Goal: Complete application form: Complete application form

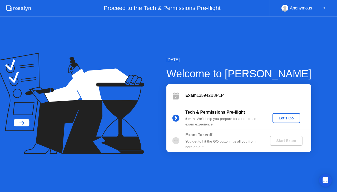
click at [278, 118] on div "Let's Go" at bounding box center [286, 118] width 23 height 4
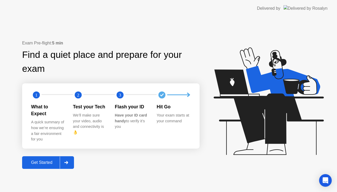
click at [44, 160] on div "Get Started" at bounding box center [42, 162] width 36 height 5
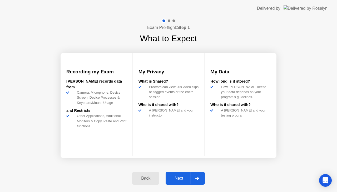
click at [173, 178] on div "Next" at bounding box center [178, 178] width 23 height 5
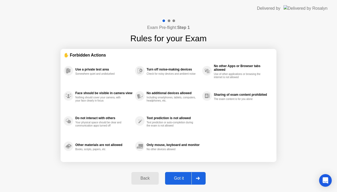
click at [173, 178] on div "Got it" at bounding box center [179, 178] width 25 height 5
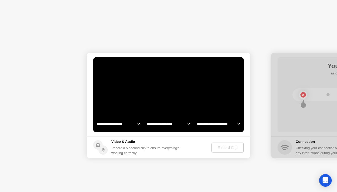
select select "**********"
select select "*******"
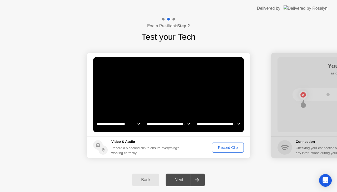
click at [173, 178] on div "Next" at bounding box center [178, 180] width 23 height 5
click at [180, 181] on div "Next" at bounding box center [178, 180] width 23 height 5
click at [168, 124] on select "**********" at bounding box center [168, 124] width 45 height 11
click at [168, 106] on video at bounding box center [168, 94] width 151 height 75
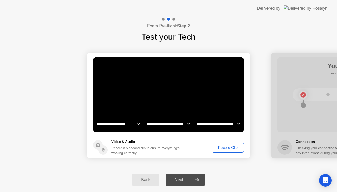
click at [181, 178] on div "Next" at bounding box center [178, 180] width 23 height 5
click at [225, 148] on div "Record Clip" at bounding box center [228, 148] width 28 height 4
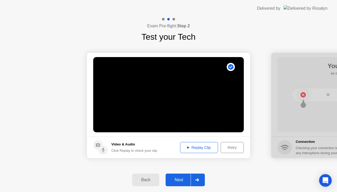
click at [182, 178] on div "Next" at bounding box center [178, 180] width 23 height 5
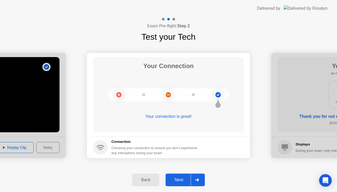
click at [178, 181] on div "Next" at bounding box center [178, 180] width 23 height 5
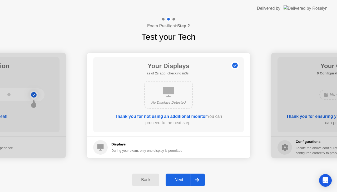
click at [178, 181] on div "Next" at bounding box center [178, 180] width 23 height 5
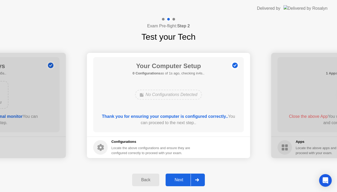
click at [178, 181] on div "Next" at bounding box center [178, 180] width 23 height 5
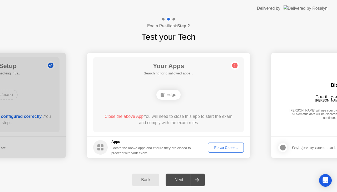
click at [216, 150] on div "Force Close..." at bounding box center [226, 148] width 32 height 4
click at [180, 179] on div "Next" at bounding box center [178, 180] width 23 height 5
click at [174, 94] on div "Edge" at bounding box center [168, 95] width 24 height 10
click at [235, 147] on div "Force Close..." at bounding box center [226, 148] width 32 height 4
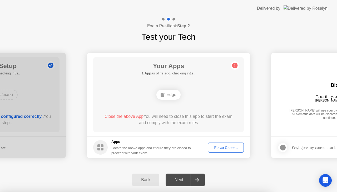
click at [182, 178] on div "Next" at bounding box center [178, 180] width 23 height 5
click at [164, 151] on div "Locate the above apps and ensure they are closed to proceed with your exam." at bounding box center [151, 151] width 80 height 10
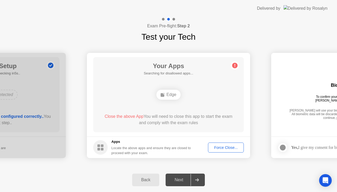
click at [164, 151] on div "Locate the above apps and ensure they are closed to proceed with your exam." at bounding box center [151, 151] width 80 height 10
click at [154, 146] on div "Locate the above apps and ensure they are closed to proceed with your exam." at bounding box center [151, 151] width 80 height 10
drag, startPoint x: 154, startPoint y: 146, endPoint x: 98, endPoint y: 148, distance: 56.6
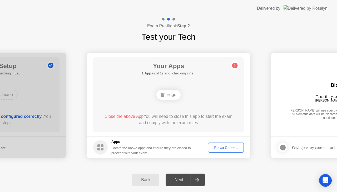
click at [98, 148] on div "Apps Locate the above apps and ensure they are closed to proceed with your exam." at bounding box center [142, 147] width 98 height 16
click at [215, 146] on div "Force Close..." at bounding box center [226, 148] width 32 height 4
click at [190, 126] on div "Close the above App You will need to close this app to start the exam and compl…" at bounding box center [169, 120] width 136 height 15
click at [222, 144] on button "Force Close..." at bounding box center [226, 148] width 36 height 10
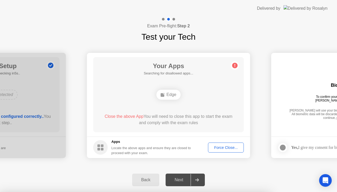
click at [195, 179] on div at bounding box center [197, 180] width 13 height 12
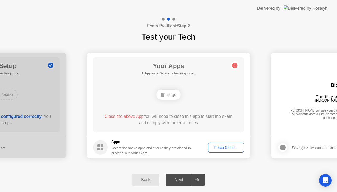
click at [179, 178] on div "Next" at bounding box center [178, 180] width 23 height 5
click at [168, 98] on div "Edge" at bounding box center [168, 95] width 24 height 10
drag, startPoint x: 168, startPoint y: 98, endPoint x: 233, endPoint y: 66, distance: 72.8
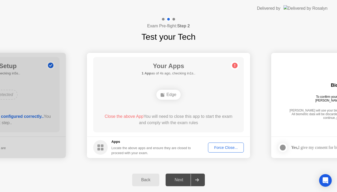
click at [233, 66] on main "Your Apps 1 App as of 4s ago, checking in1s.. Edge Close the above App You will…" at bounding box center [168, 95] width 163 height 84
click at [233, 66] on circle at bounding box center [235, 66] width 6 height 6
click at [237, 63] on icon at bounding box center [235, 65] width 8 height 8
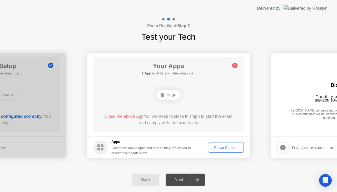
click at [147, 178] on div "Back" at bounding box center [146, 180] width 24 height 5
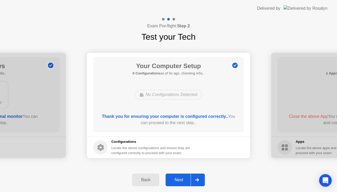
click at [158, 115] on b "Thank you for ensuring your computer is configured correctly.." at bounding box center [165, 116] width 126 height 4
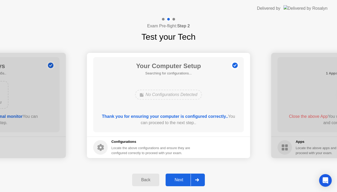
click at [160, 98] on div "No Configurations Detected" at bounding box center [168, 95] width 67 height 10
click at [161, 95] on div "No Configurations Detected" at bounding box center [168, 95] width 67 height 10
click at [201, 184] on div at bounding box center [197, 180] width 13 height 12
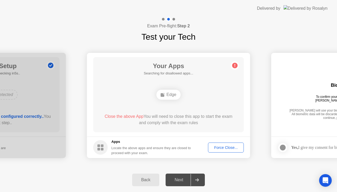
click at [201, 184] on div at bounding box center [197, 180] width 13 height 12
click at [168, 96] on div "Edge" at bounding box center [168, 95] width 24 height 10
click at [234, 67] on circle at bounding box center [235, 66] width 6 height 6
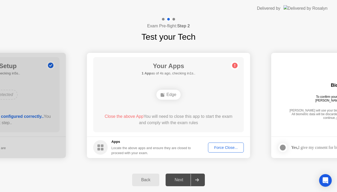
click at [234, 67] on circle at bounding box center [235, 66] width 6 height 6
click at [234, 65] on circle at bounding box center [235, 66] width 6 height 6
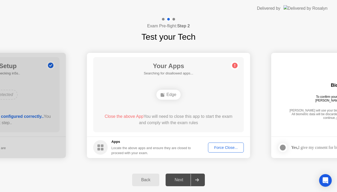
click at [234, 65] on circle at bounding box center [235, 66] width 6 height 6
click at [172, 96] on div "Edge" at bounding box center [168, 95] width 24 height 10
drag, startPoint x: 172, startPoint y: 96, endPoint x: 162, endPoint y: 94, distance: 9.7
click at [162, 94] on div "Edge" at bounding box center [168, 95] width 24 height 10
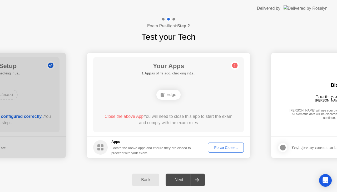
click at [162, 94] on rect at bounding box center [163, 95] width 4 height 4
click at [162, 92] on div "Edge" at bounding box center [168, 95] width 24 height 10
drag, startPoint x: 162, startPoint y: 92, endPoint x: 165, endPoint y: 68, distance: 23.6
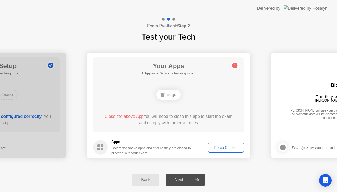
click at [165, 68] on div "Your Apps 1 App as of 0s ago, checking in5s.. Edge Close the above App You will…" at bounding box center [168, 94] width 151 height 75
click at [165, 68] on h1 "Your Apps" at bounding box center [169, 65] width 54 height 9
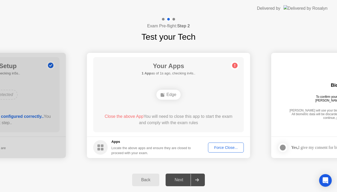
click at [165, 68] on h1 "Your Apps" at bounding box center [169, 65] width 54 height 9
drag, startPoint x: 165, startPoint y: 68, endPoint x: 164, endPoint y: 72, distance: 3.7
click at [164, 72] on div "Your Apps 1 App as of 2s ago, checking in3s.." at bounding box center [169, 68] width 54 height 15
click at [164, 72] on h5 "1 App as of 2s ago, checking in3s.." at bounding box center [169, 73] width 54 height 5
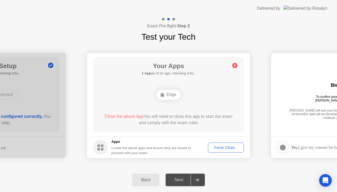
click at [164, 72] on h5 "1 App as of 2s ago, checking in3s.." at bounding box center [169, 73] width 54 height 5
click at [98, 145] on rect at bounding box center [98, 146] width 3 height 3
click at [171, 72] on h5 "1 App as of 3s ago, checking in2s.." at bounding box center [169, 73] width 54 height 5
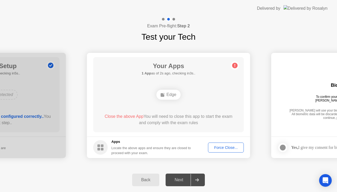
click at [227, 148] on div "Force Close..." at bounding box center [226, 148] width 32 height 4
click at [166, 94] on div "Edge" at bounding box center [168, 95] width 24 height 10
click at [104, 145] on circle at bounding box center [100, 147] width 14 height 14
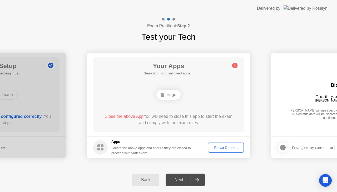
click at [104, 145] on circle at bounding box center [100, 147] width 14 height 14
drag, startPoint x: 104, startPoint y: 145, endPoint x: 191, endPoint y: 155, distance: 86.9
click at [191, 155] on div "Apps Locate the above apps and ensure they are closed to proceed with your exam." at bounding box center [142, 147] width 98 height 16
click at [230, 148] on div "Force Close..." at bounding box center [226, 148] width 32 height 4
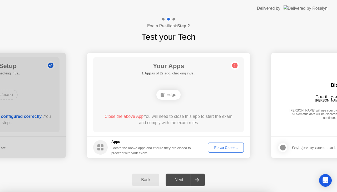
click at [106, 146] on circle at bounding box center [100, 147] width 14 height 14
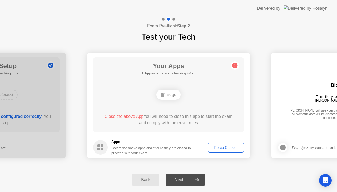
click at [106, 146] on circle at bounding box center [100, 147] width 14 height 14
click at [115, 143] on h5 "Apps" at bounding box center [151, 141] width 80 height 5
click at [218, 146] on div "Force Close..." at bounding box center [226, 148] width 32 height 4
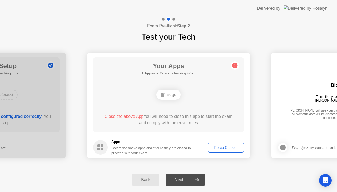
click at [170, 95] on div "Edge" at bounding box center [168, 95] width 24 height 10
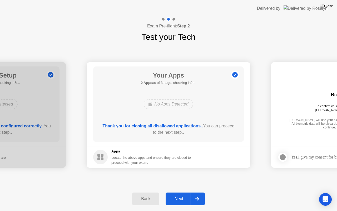
click at [176, 192] on button "Next" at bounding box center [185, 198] width 39 height 13
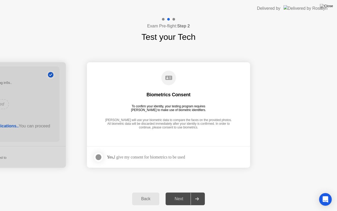
click at [99, 157] on div at bounding box center [98, 157] width 6 height 6
click at [99, 157] on icon at bounding box center [98, 156] width 3 height 3
click at [99, 157] on div at bounding box center [98, 157] width 6 height 6
click at [185, 192] on div "Next" at bounding box center [178, 198] width 23 height 5
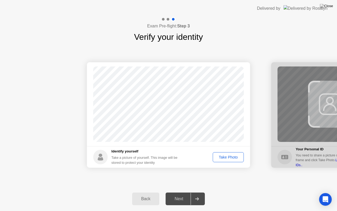
click at [221, 157] on div "Take Photo" at bounding box center [228, 157] width 27 height 4
click at [177, 192] on div "Next" at bounding box center [178, 198] width 23 height 5
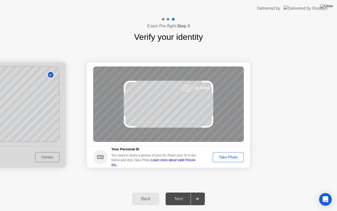
click at [222, 156] on div "Take Photo" at bounding box center [228, 157] width 27 height 4
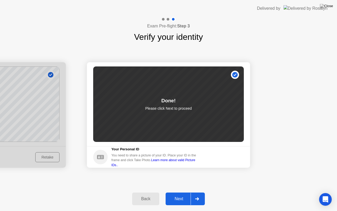
click at [176, 192] on button "Next" at bounding box center [185, 198] width 39 height 13
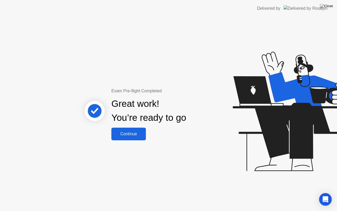
click at [126, 134] on div "Continue" at bounding box center [128, 133] width 31 height 5
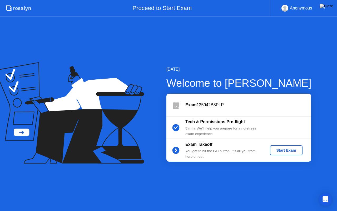
click at [284, 152] on div "Start Exam" at bounding box center [286, 150] width 28 height 4
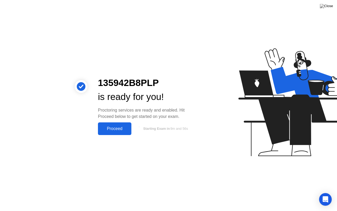
click at [116, 132] on button "Proceed" at bounding box center [114, 128] width 33 height 13
